Goal: Find specific page/section: Find specific page/section

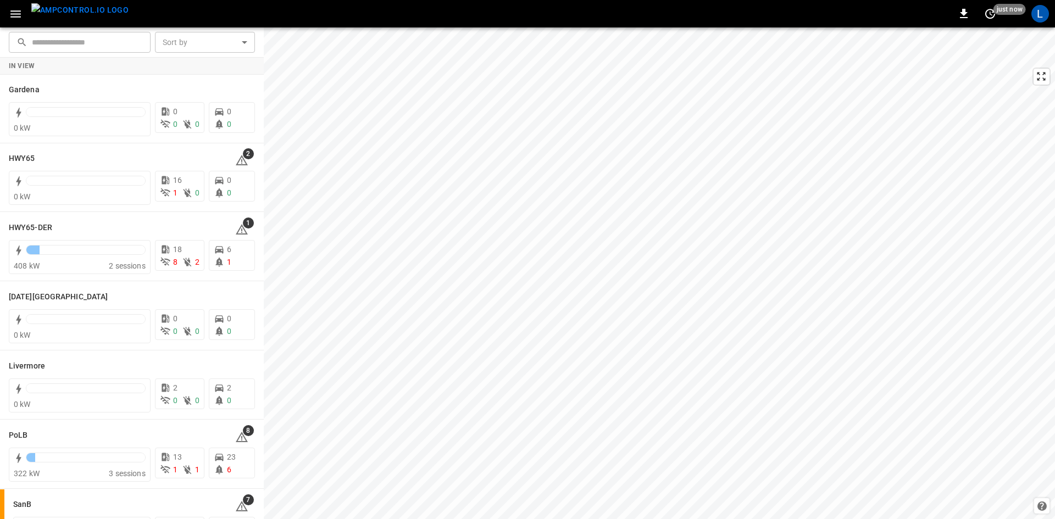
click at [18, 13] on icon "button" at bounding box center [16, 14] width 14 height 14
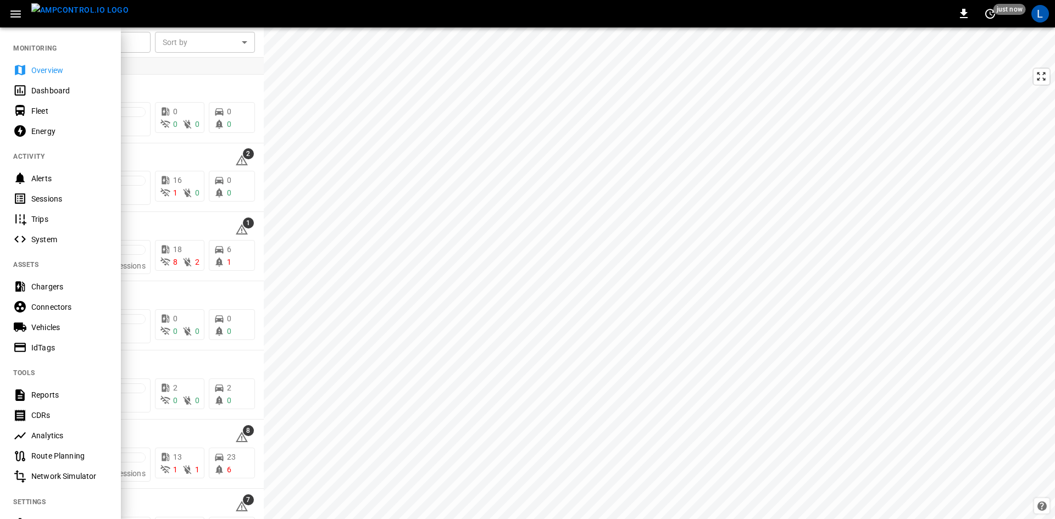
click at [52, 193] on div "Sessions" at bounding box center [69, 198] width 76 height 11
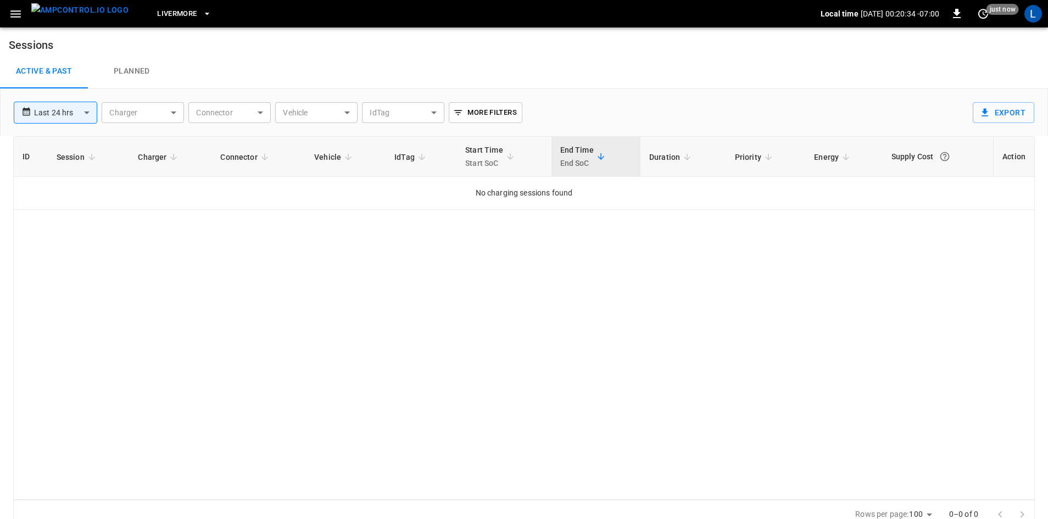
click at [176, 10] on span "Livermore" at bounding box center [177, 14] width 40 height 13
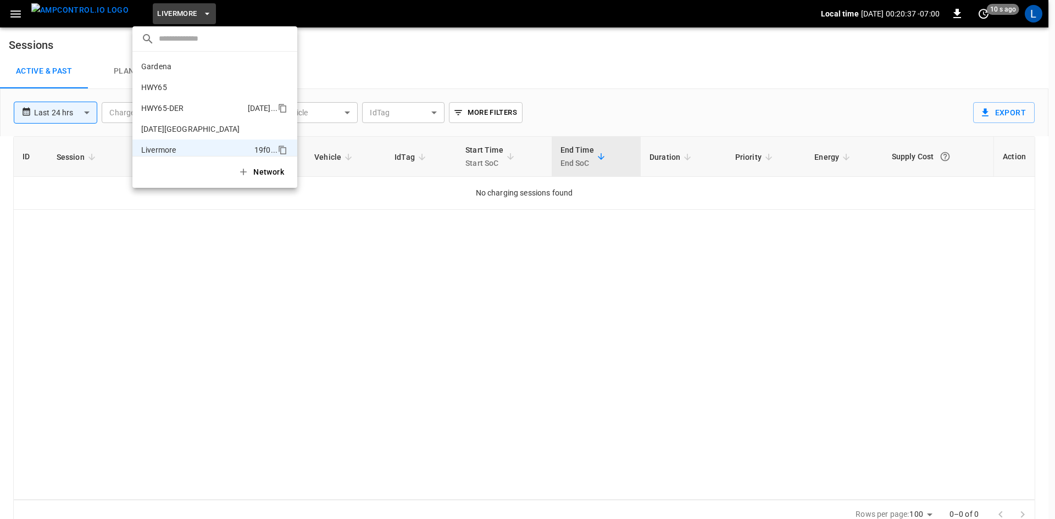
click at [197, 103] on li "HWY65-DER [DATE].." at bounding box center [214, 108] width 165 height 21
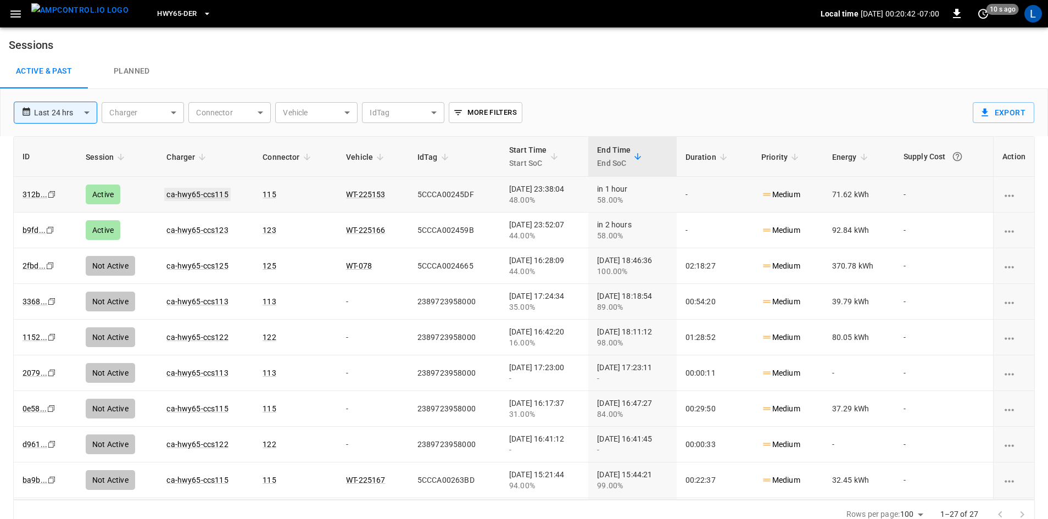
click at [187, 192] on link "ca-hwy65-ccs115" at bounding box center [197, 194] width 66 height 13
click at [211, 230] on link "ca-hwy65-ccs123" at bounding box center [197, 230] width 62 height 9
click at [187, 193] on link "ca-hwy65-ccs115" at bounding box center [197, 194] width 66 height 13
click at [213, 231] on link "ca-hwy65-ccs123" at bounding box center [197, 230] width 66 height 13
click at [216, 191] on link "ca-hwy65-ccs115" at bounding box center [197, 194] width 66 height 13
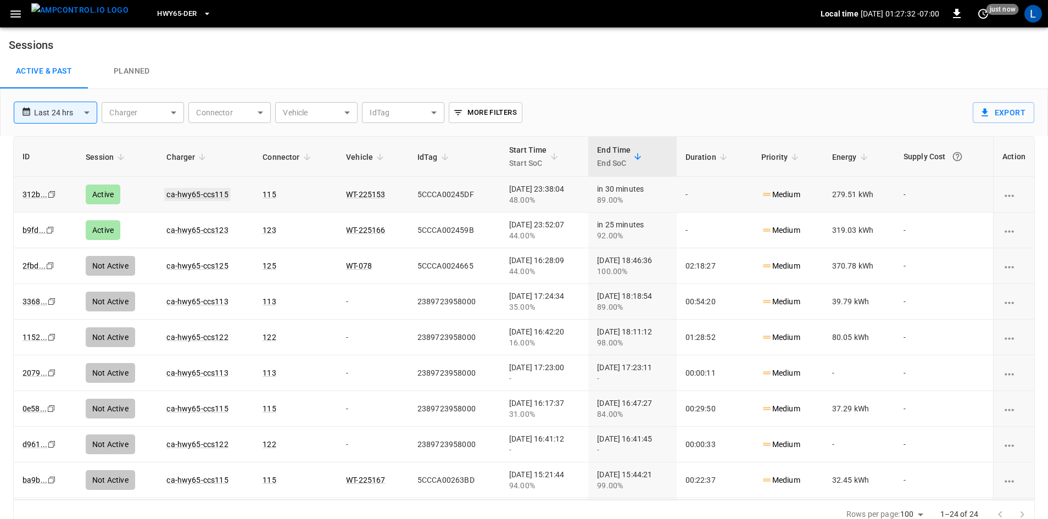
click at [204, 196] on link "ca-hwy65-ccs115" at bounding box center [197, 194] width 66 height 13
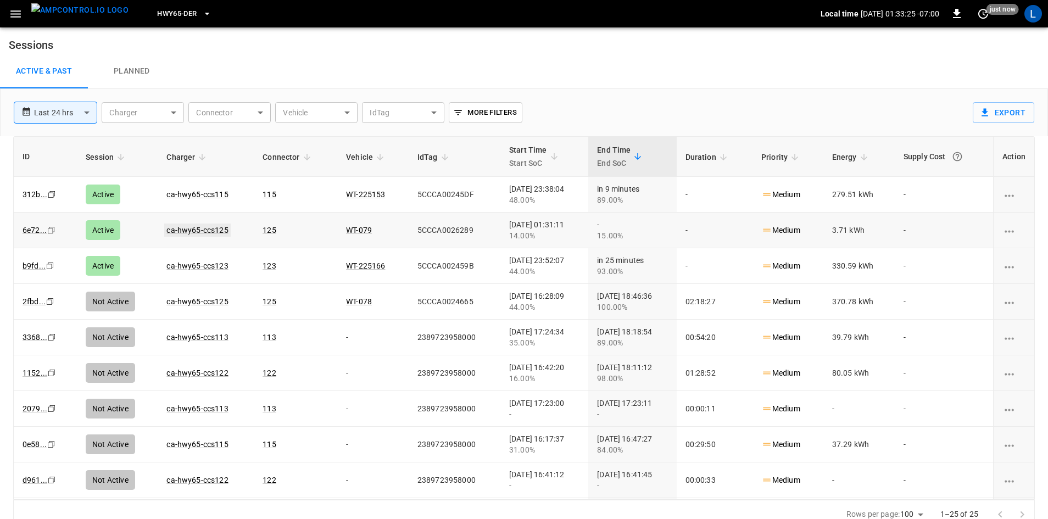
click at [210, 229] on link "ca-hwy65-ccs125" at bounding box center [197, 230] width 66 height 13
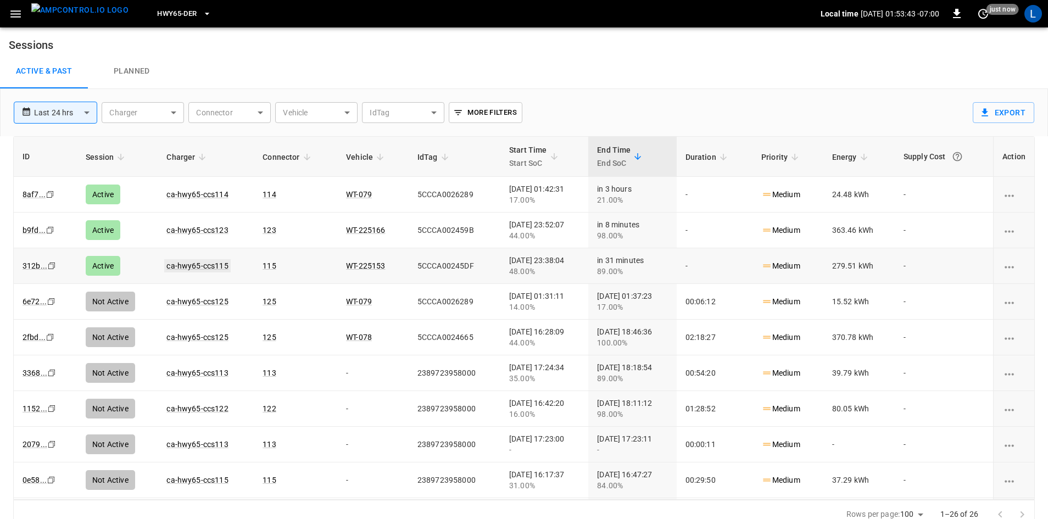
click at [209, 265] on link "ca-hwy65-ccs115" at bounding box center [197, 265] width 66 height 13
click at [204, 229] on link "ca-hwy65-ccs123" at bounding box center [197, 230] width 66 height 13
click at [218, 191] on link "ca-hwy65-ccs114" at bounding box center [197, 194] width 66 height 13
click at [193, 198] on link "ca-hwy65-ccs114" at bounding box center [197, 194] width 62 height 9
click at [176, 12] on span "HWY65-DER" at bounding box center [177, 14] width 40 height 13
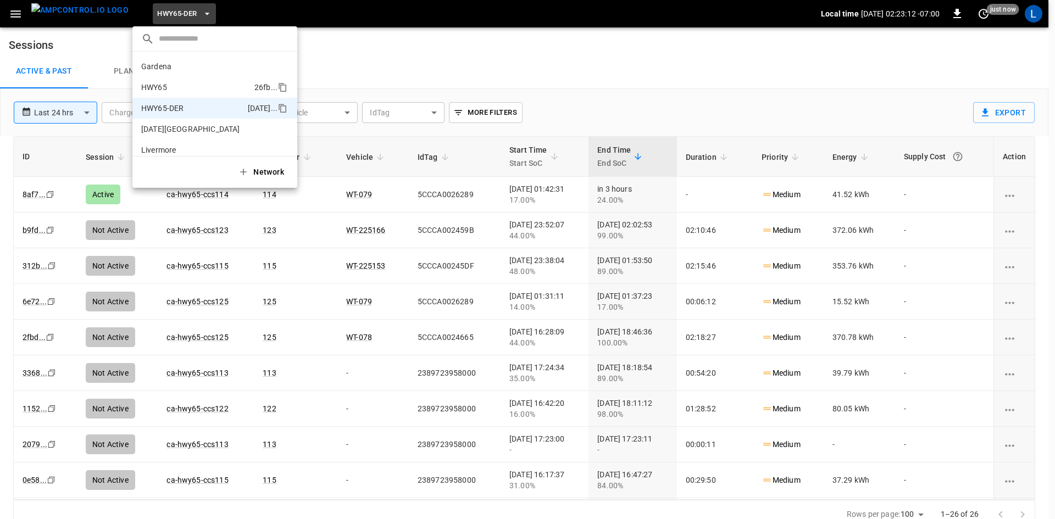
click at [186, 86] on li "HWY65 26fb ..." at bounding box center [214, 87] width 165 height 21
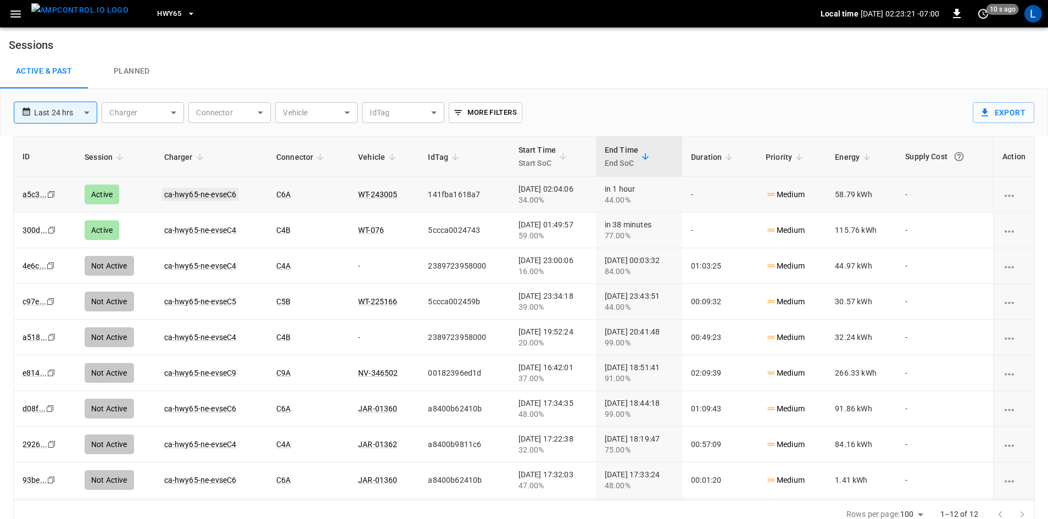
click at [223, 198] on link "ca-hwy65-ne-evseC6" at bounding box center [200, 194] width 77 height 13
click at [176, 228] on link "ca-hwy65-ne-evseC4" at bounding box center [200, 230] width 77 height 13
click at [219, 194] on link "ca-hwy65-ne-evseC6" at bounding box center [200, 194] width 77 height 13
click at [162, 11] on span "HWY65" at bounding box center [169, 14] width 24 height 13
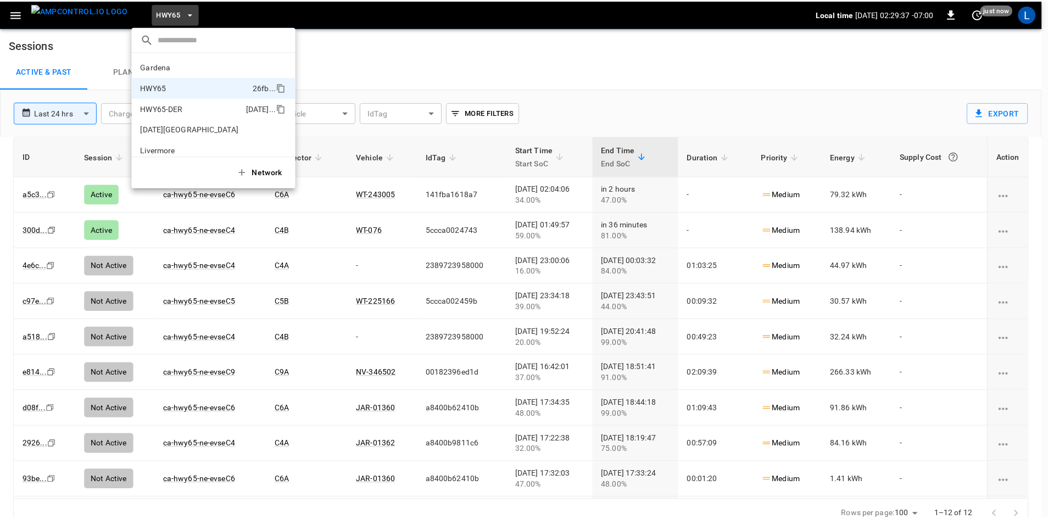
scroll to position [18, 0]
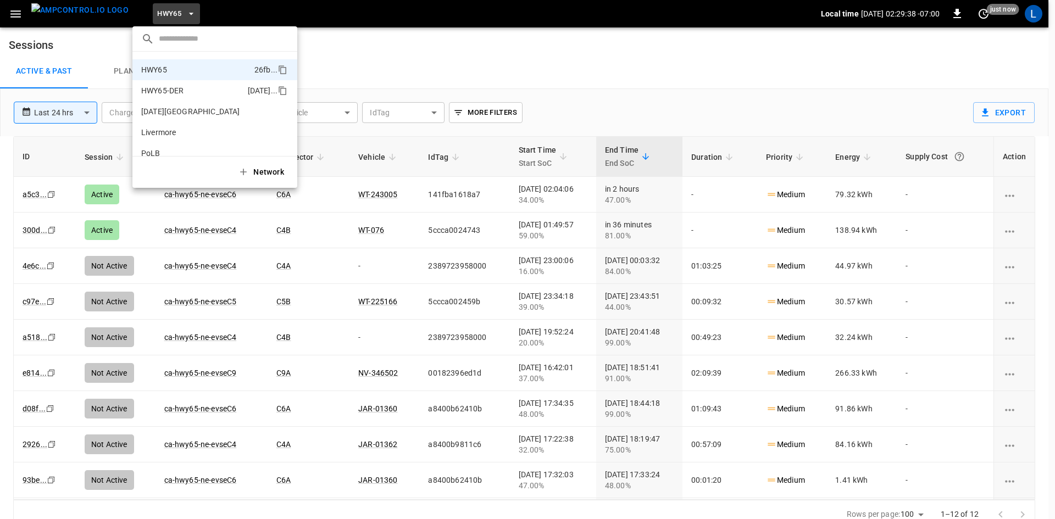
click at [177, 88] on p "HWY65-DER" at bounding box center [162, 90] width 42 height 11
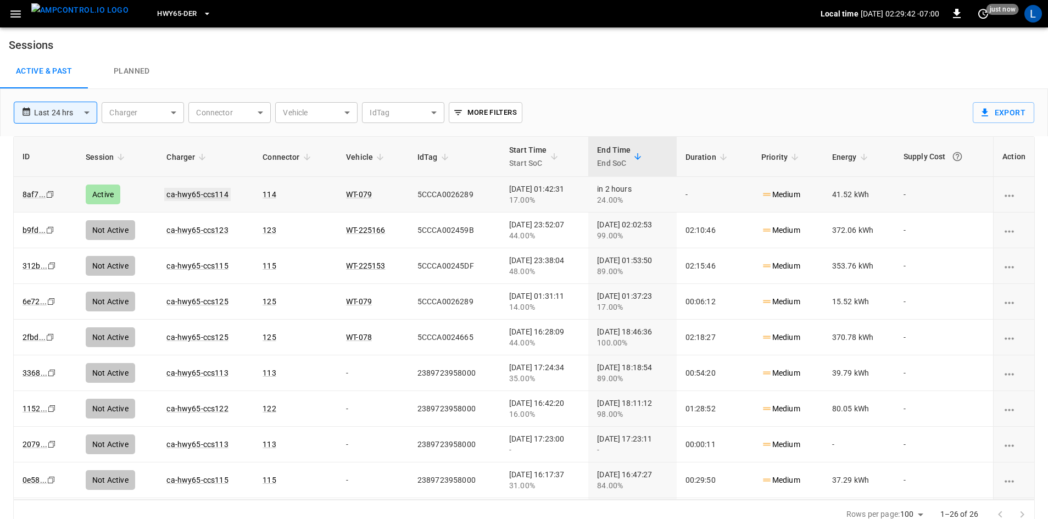
click at [179, 192] on link "ca-hwy65-ccs114" at bounding box center [197, 194] width 66 height 13
click at [157, 15] on span "HWY65-DER" at bounding box center [177, 14] width 40 height 13
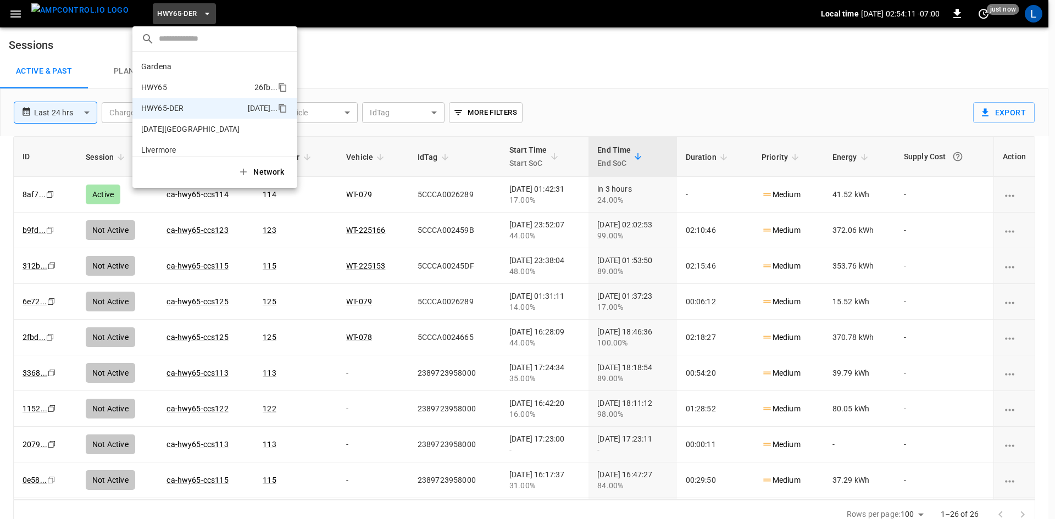
click at [204, 90] on li "HWY65 26fb ..." at bounding box center [214, 87] width 165 height 21
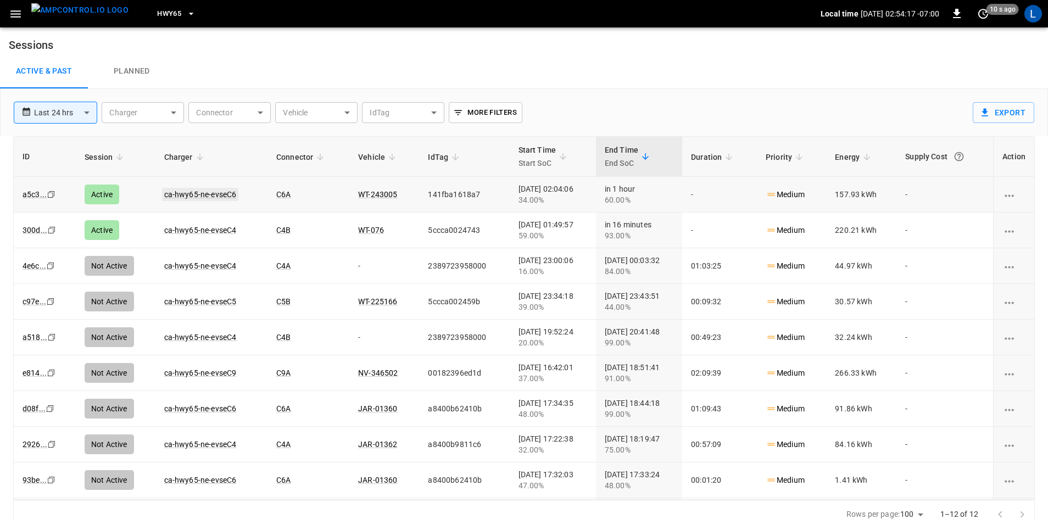
click at [191, 197] on link "ca-hwy65-ne-evseC6" at bounding box center [200, 194] width 77 height 13
click at [208, 186] on td "ca-hwy65-ne-evseC6" at bounding box center [211, 195] width 112 height 36
click at [209, 196] on link "ca-hwy65-ne-evseC6" at bounding box center [200, 194] width 77 height 13
click at [157, 15] on span "HWY65" at bounding box center [169, 14] width 24 height 13
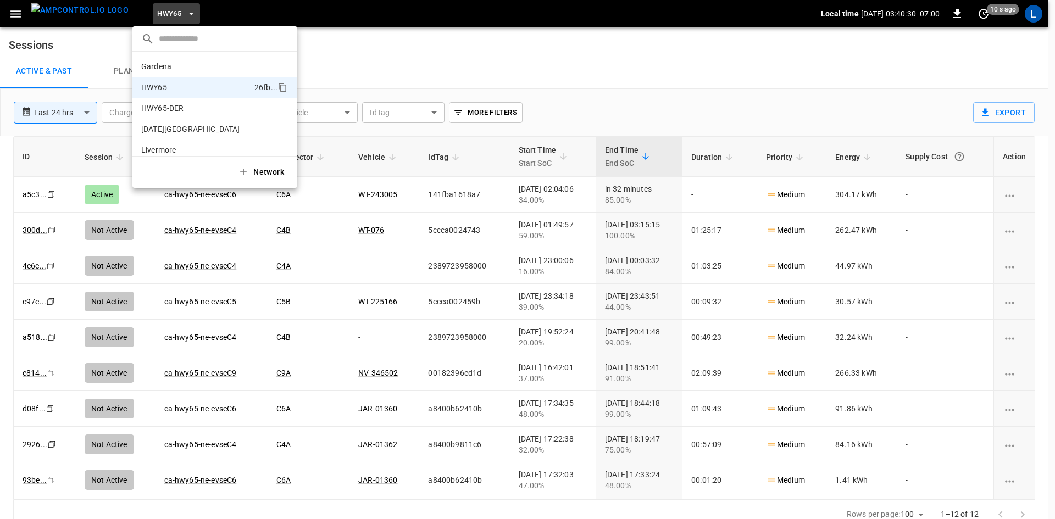
scroll to position [18, 0]
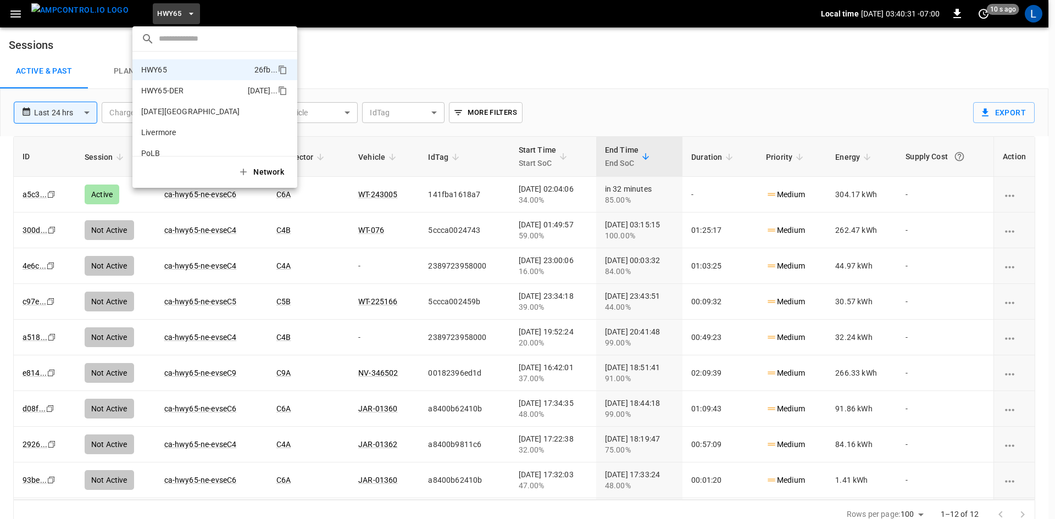
click at [169, 93] on p "HWY65-DER" at bounding box center [162, 90] width 42 height 11
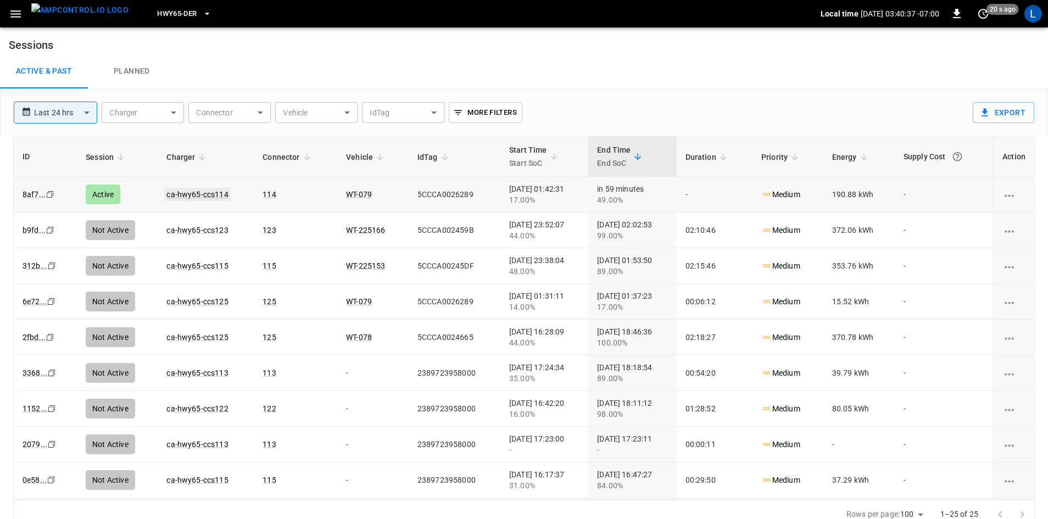
click at [194, 192] on link "ca-hwy65-ccs114" at bounding box center [197, 194] width 66 height 13
click at [169, 12] on span "HWY65-DER" at bounding box center [177, 14] width 40 height 13
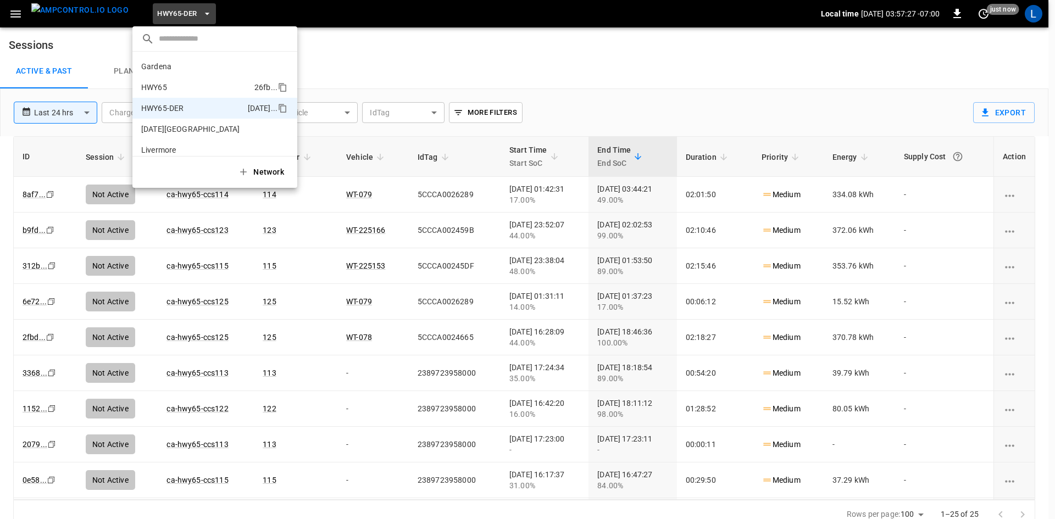
click at [204, 91] on li "HWY65 26fb ..." at bounding box center [214, 87] width 165 height 21
